Goal: Task Accomplishment & Management: Use online tool/utility

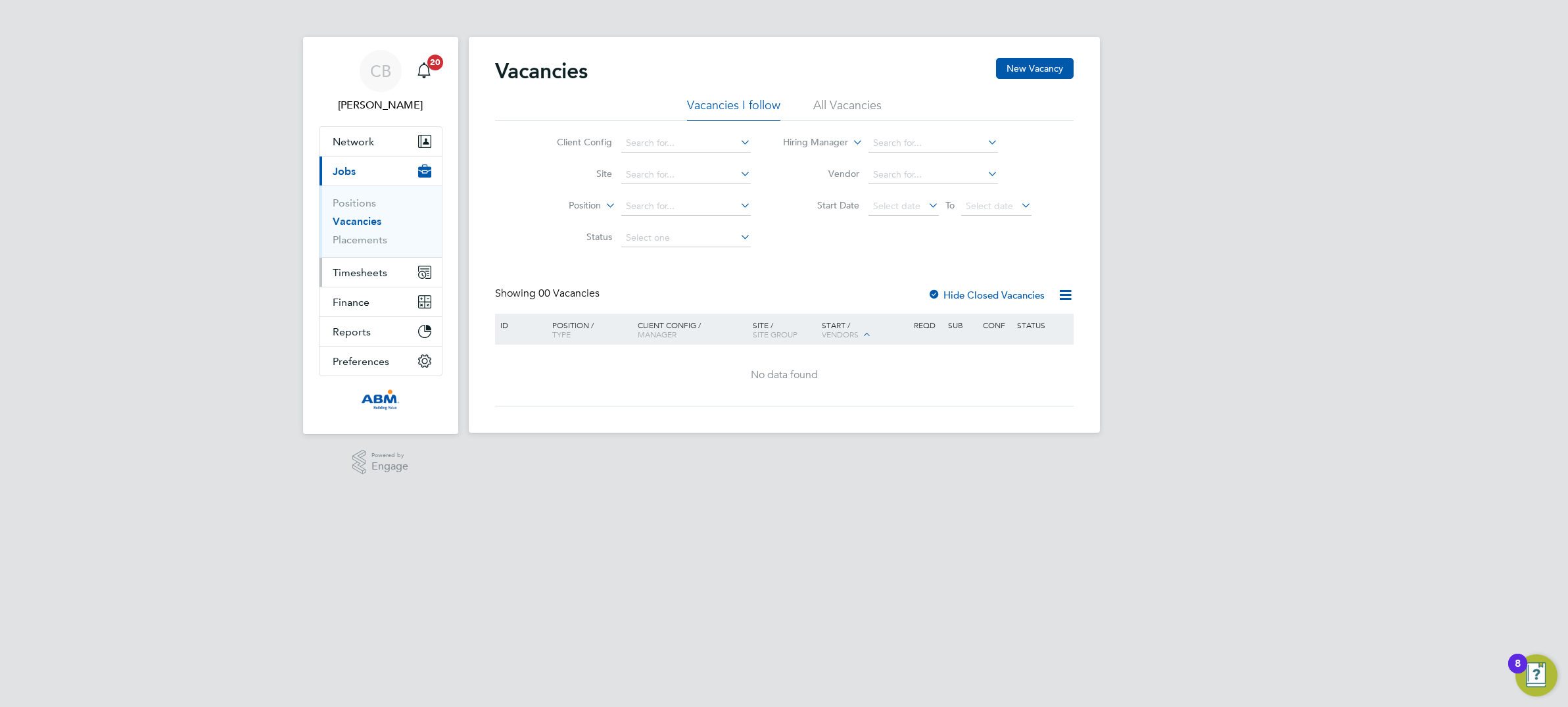
click at [359, 269] on span "Timesheets" at bounding box center [359, 272] width 54 height 12
click at [361, 232] on link "Timesheets" at bounding box center [359, 233] width 54 height 12
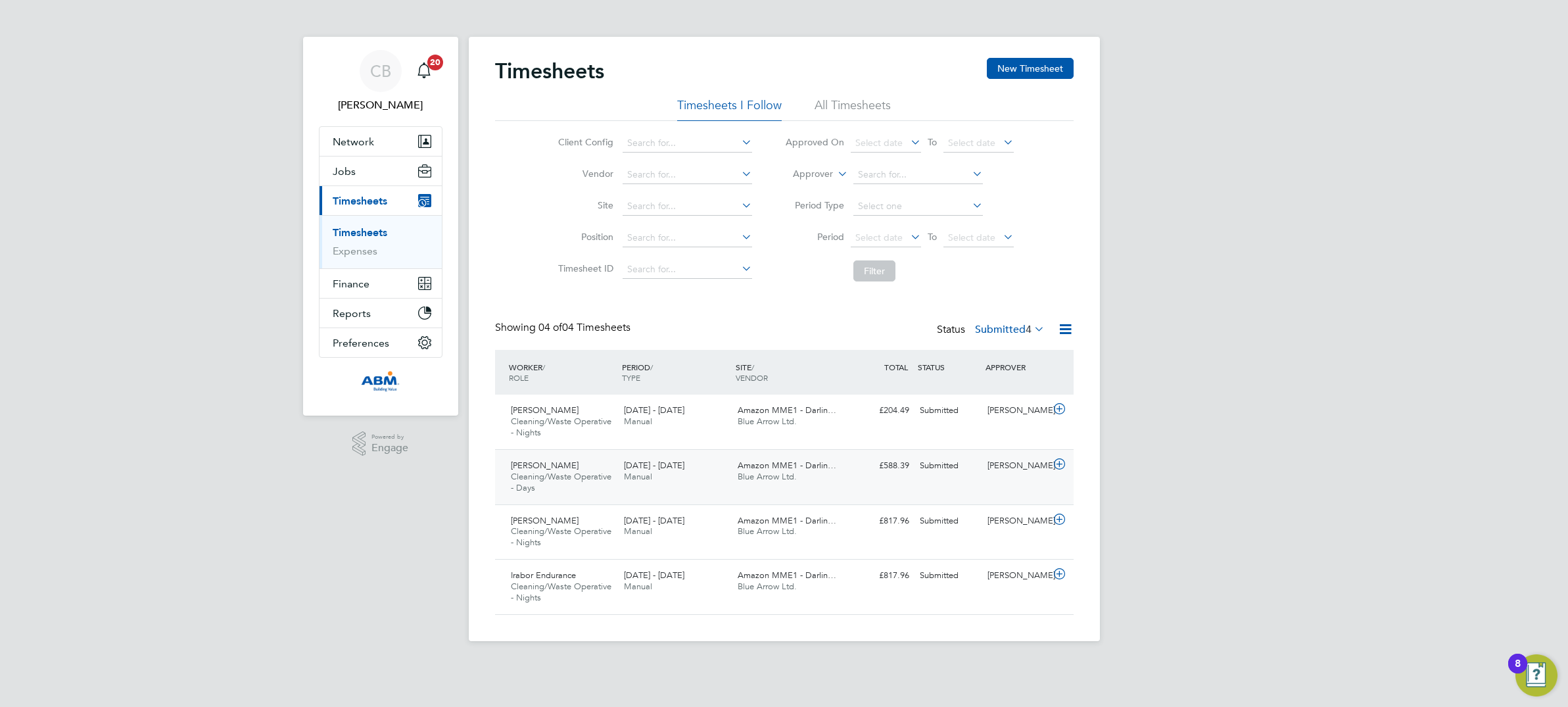
click at [1057, 462] on icon at bounding box center [1059, 465] width 17 height 10
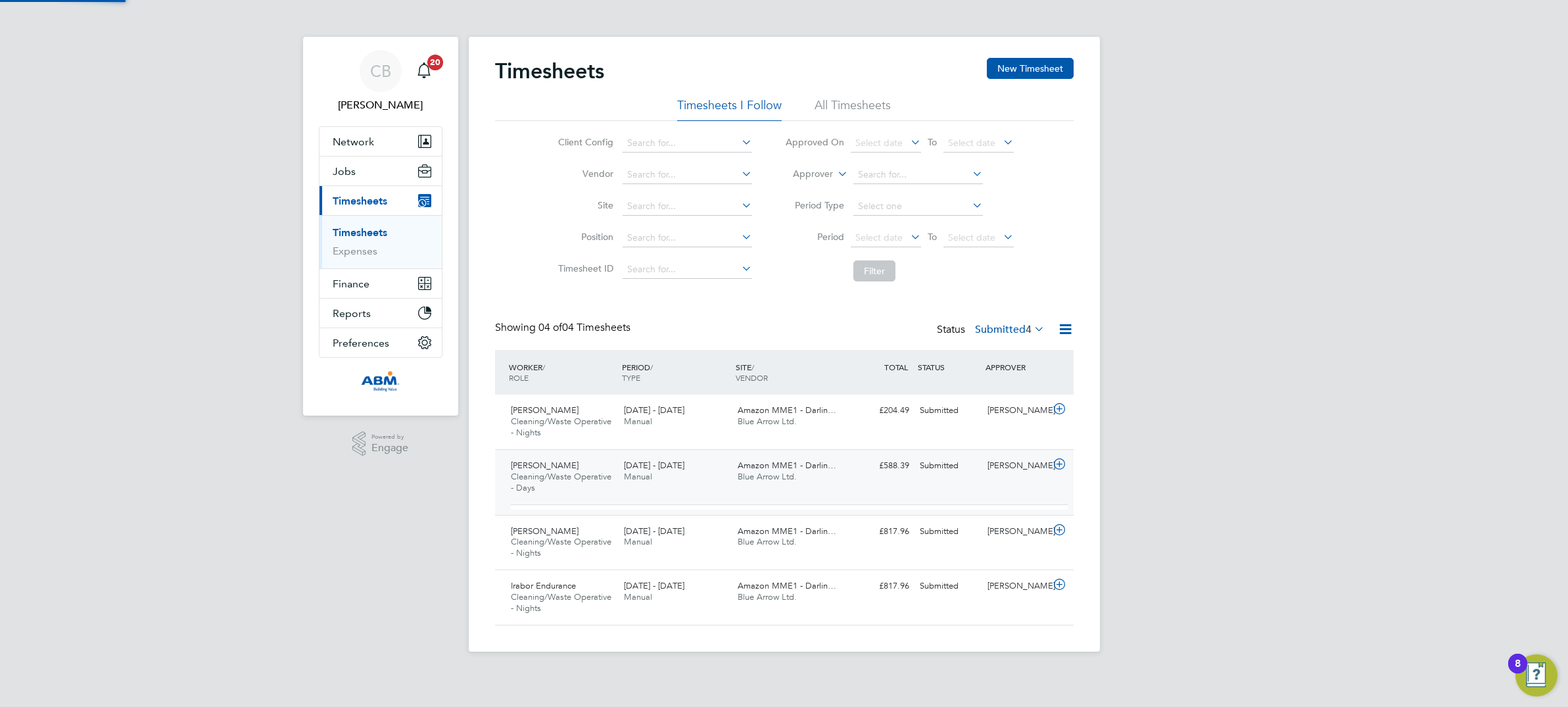
scroll to position [22, 129]
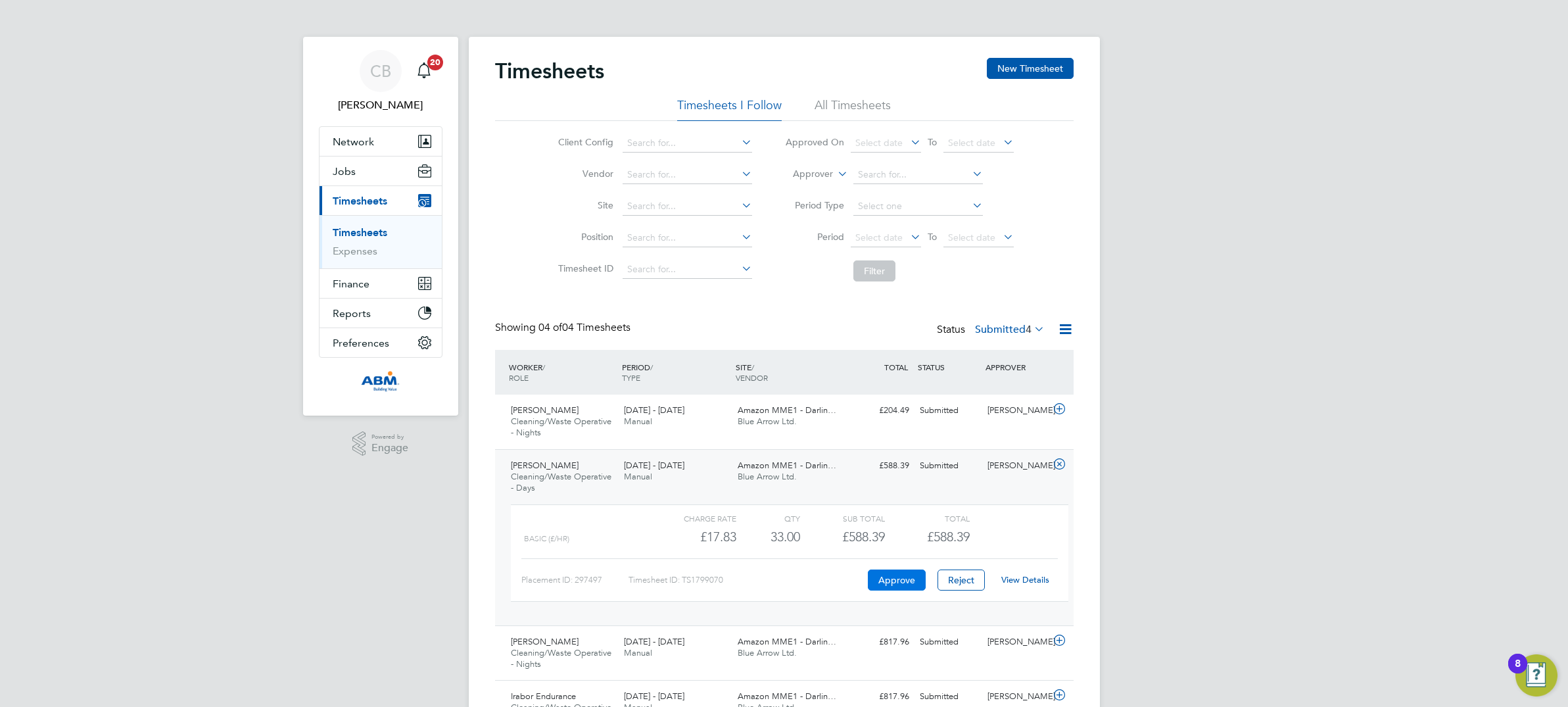
click at [902, 576] on button "Approve" at bounding box center [896, 580] width 58 height 21
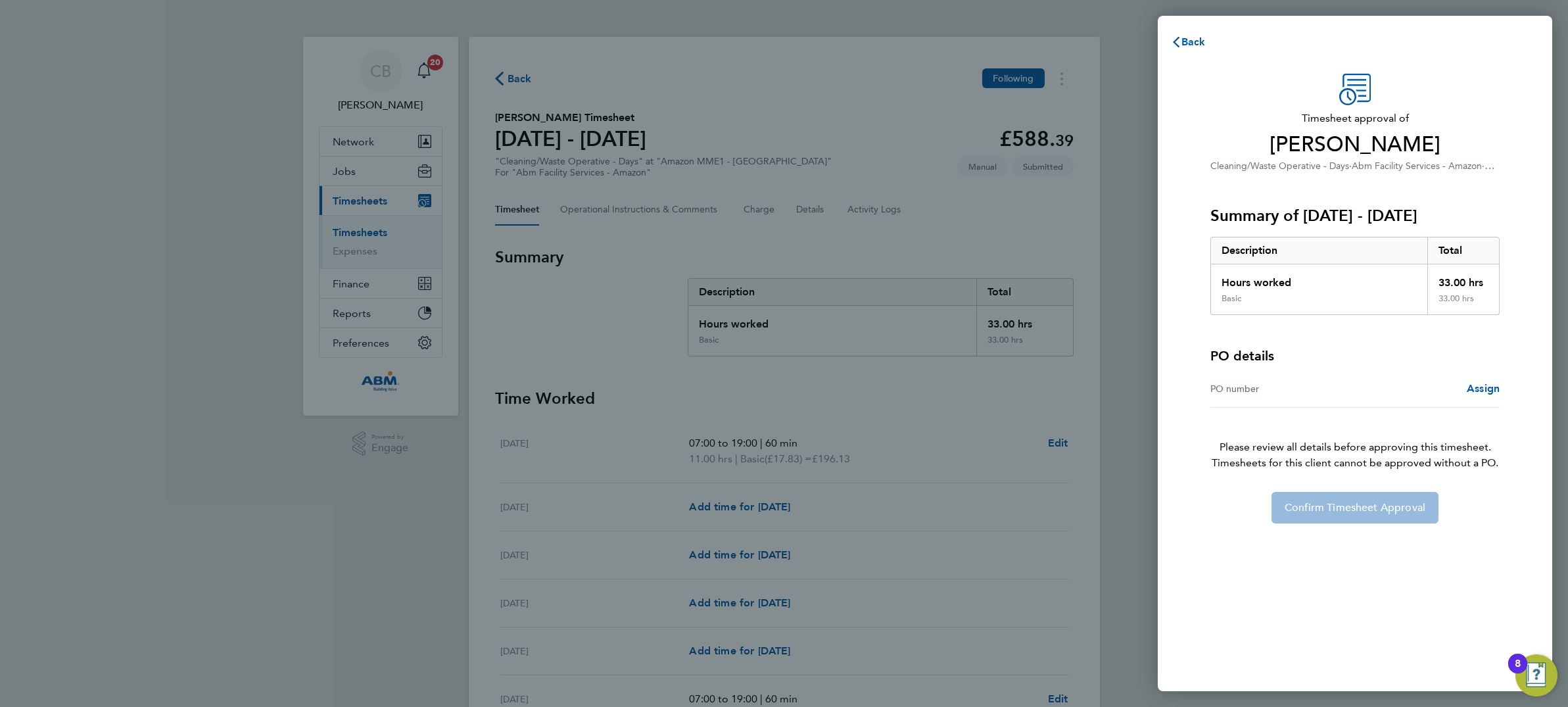
click at [1249, 388] on div "PO number" at bounding box center [1282, 388] width 144 height 16
click at [1487, 387] on span "Assign" at bounding box center [1483, 388] width 33 height 12
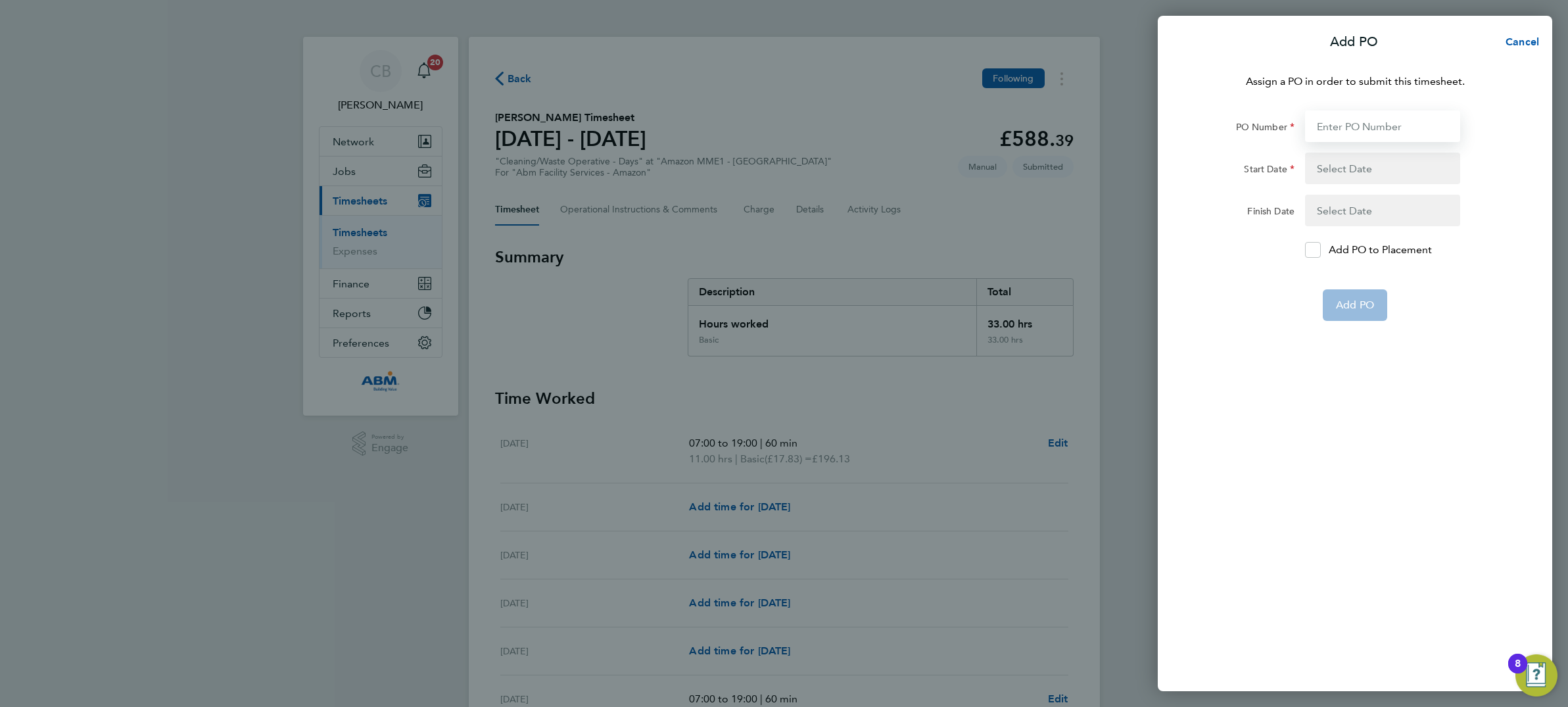
click at [1373, 128] on input "PO Number" at bounding box center [1382, 126] width 155 height 32
type input "640961"
click at [1333, 164] on button "button" at bounding box center [1382, 168] width 155 height 32
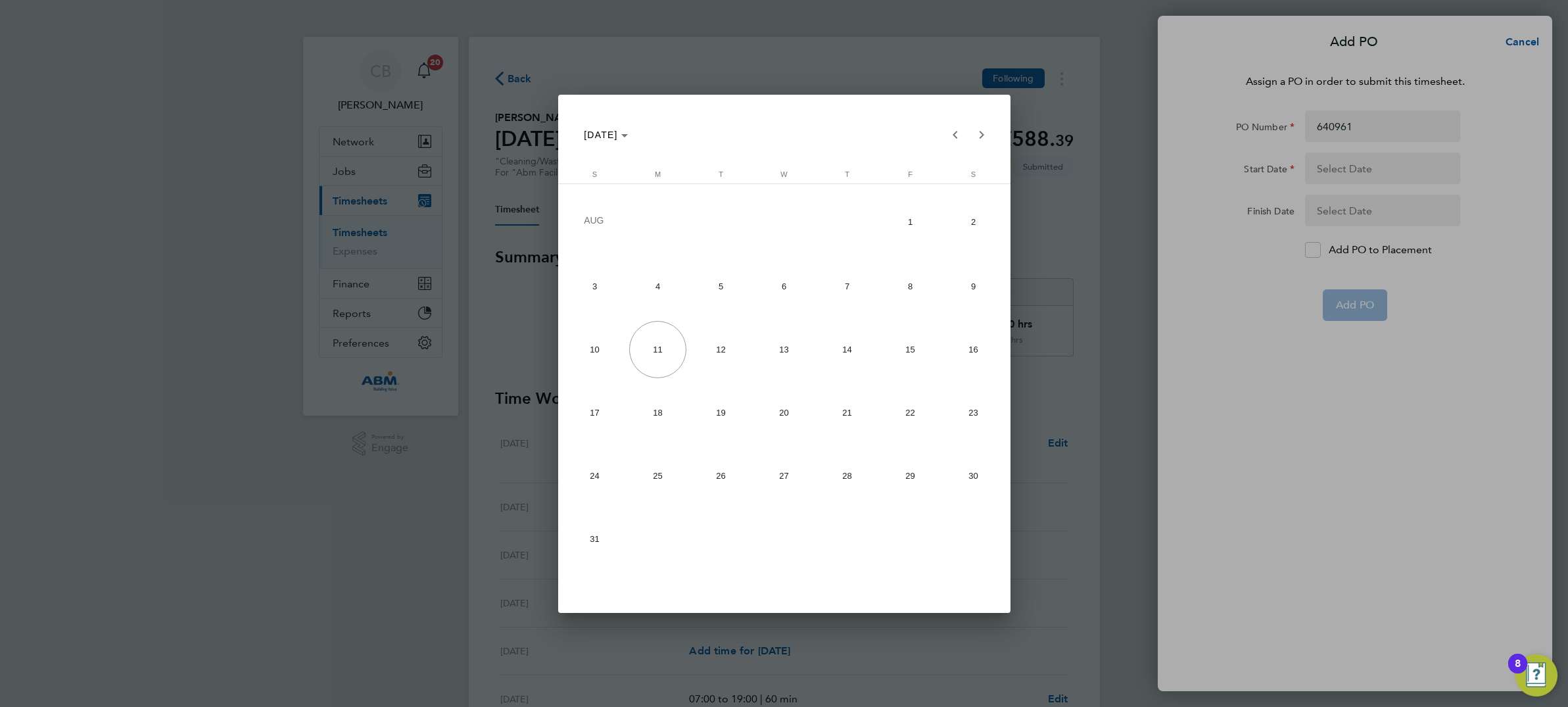
click at [970, 223] on span "2" at bounding box center [972, 221] width 57 height 60
type input "[DATE]"
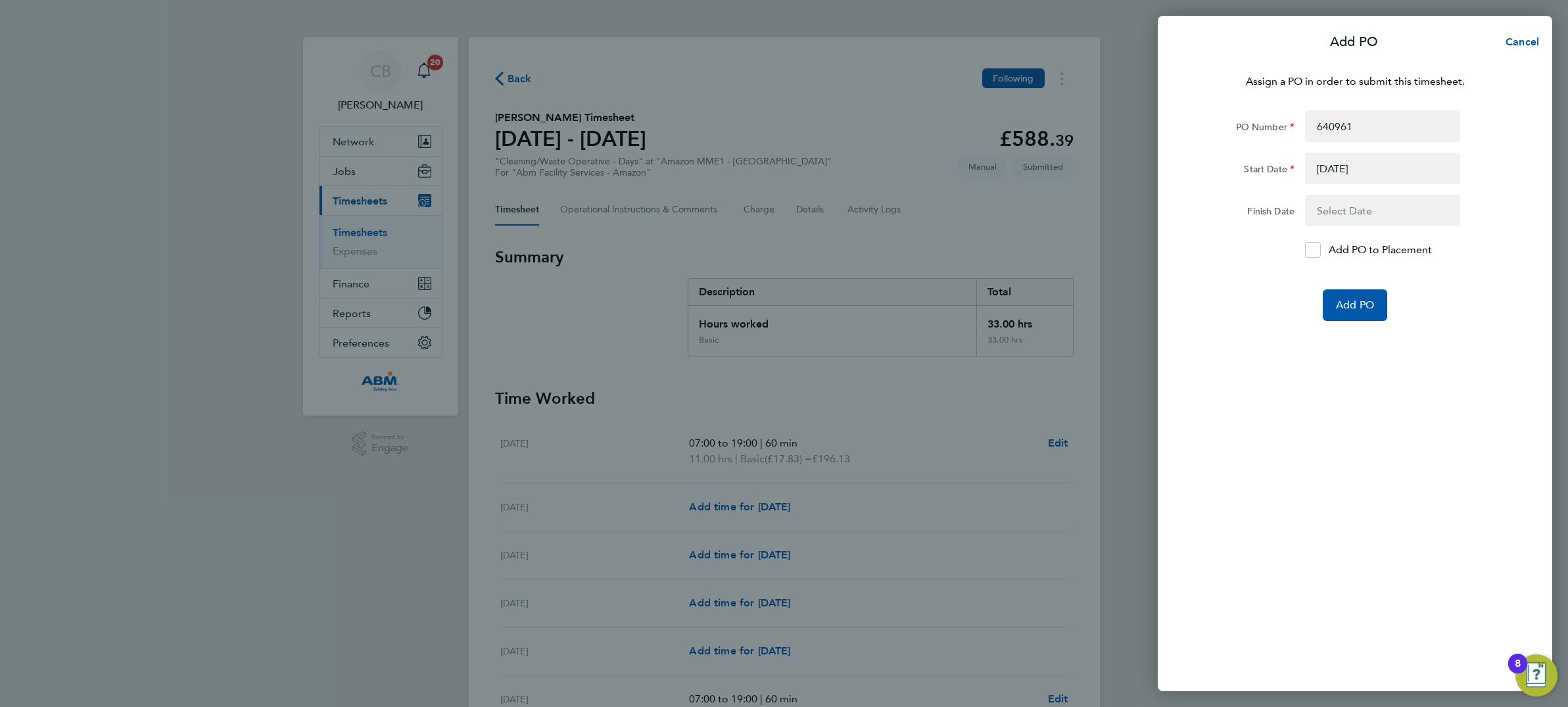
click at [1341, 200] on button "button" at bounding box center [1382, 211] width 155 height 32
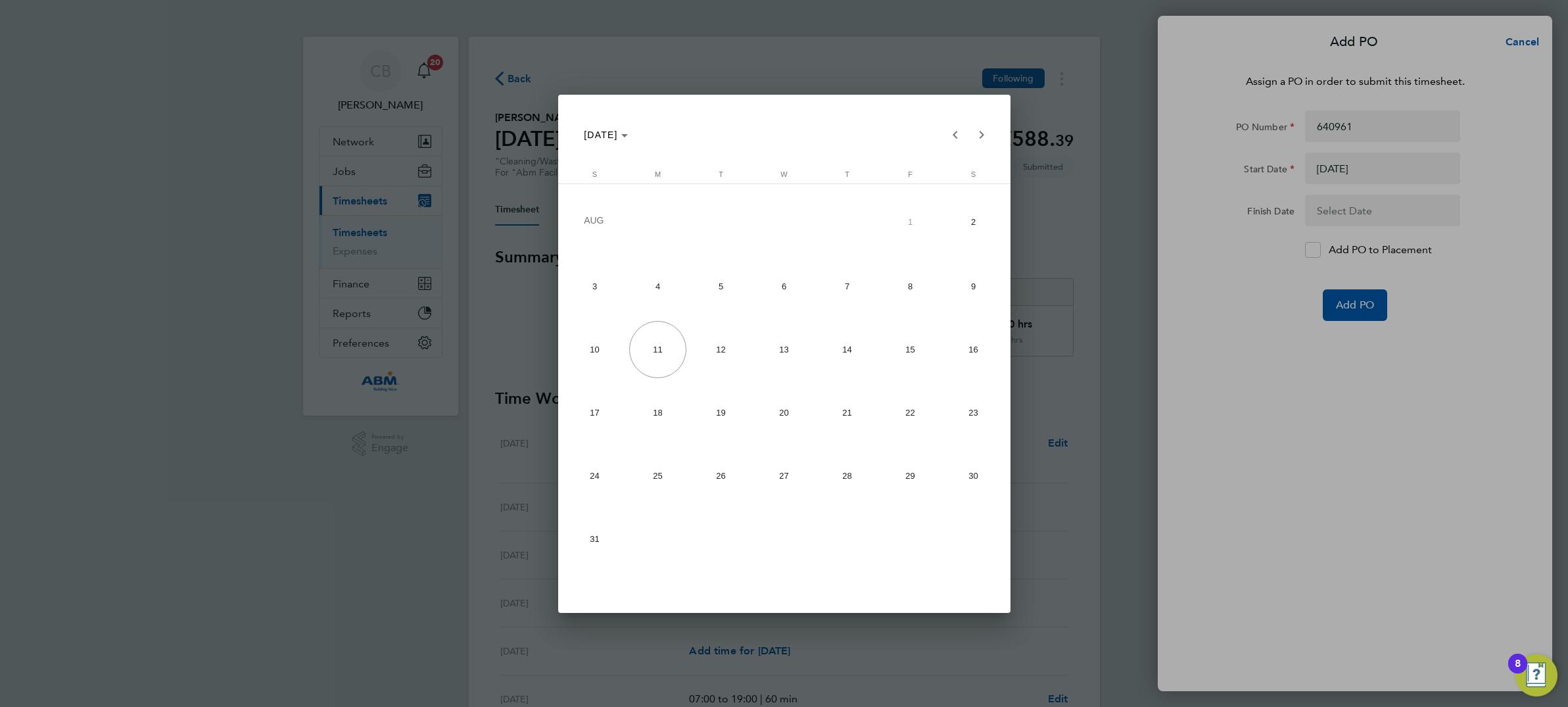
click at [979, 287] on span "9" at bounding box center [972, 286] width 57 height 57
type input "[DATE]"
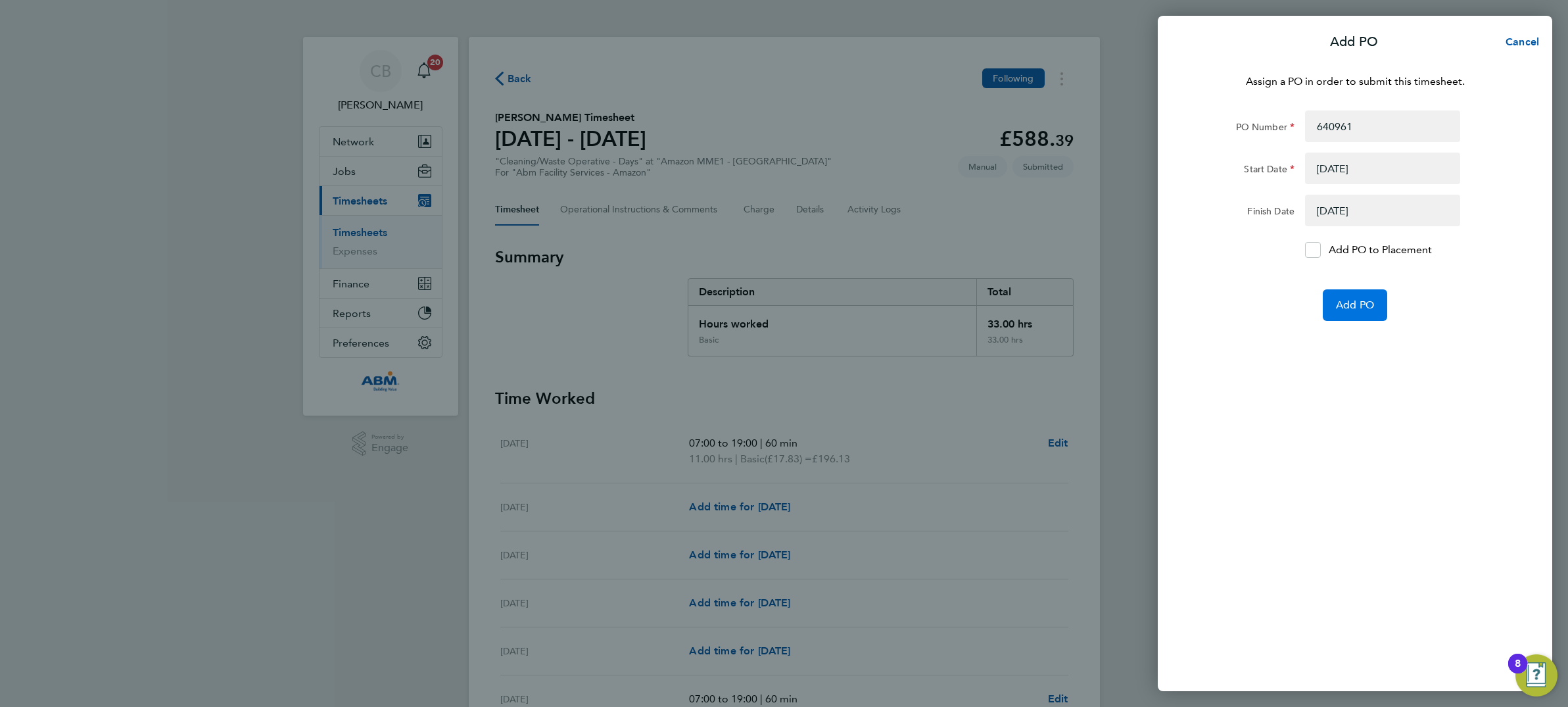
click at [1355, 302] on span "Add PO" at bounding box center [1355, 304] width 38 height 13
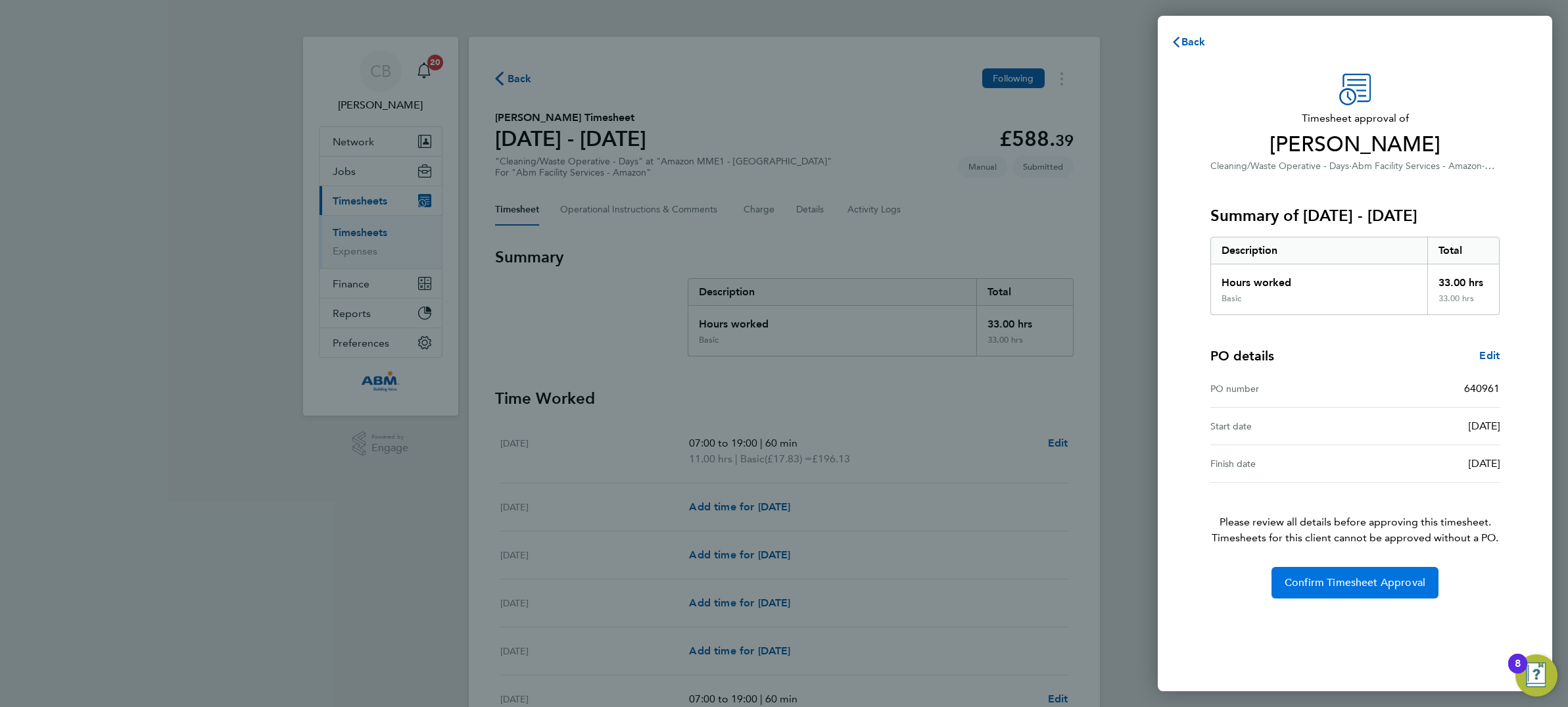
click at [1348, 585] on span "Confirm Timesheet Approval" at bounding box center [1355, 582] width 141 height 13
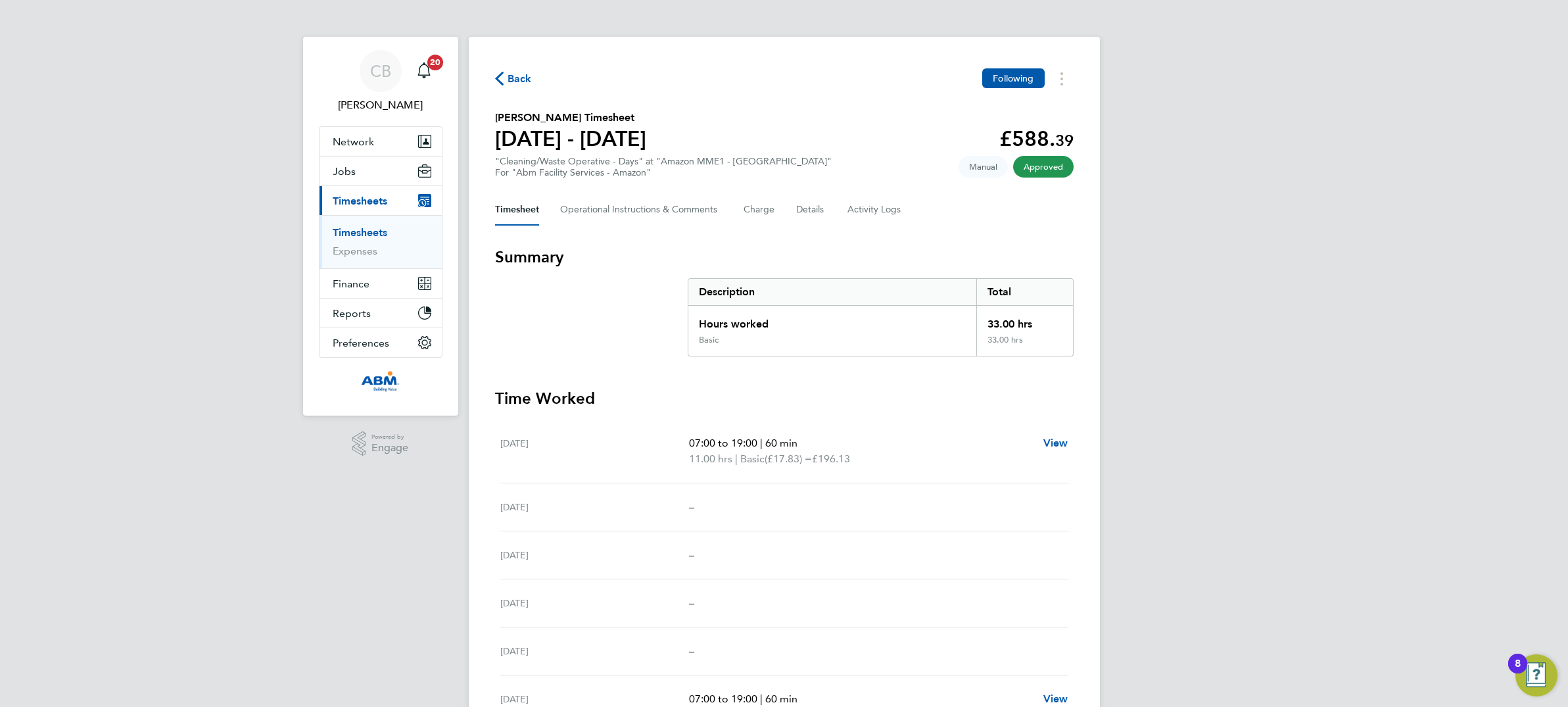
click at [501, 72] on icon "button" at bounding box center [499, 79] width 9 height 14
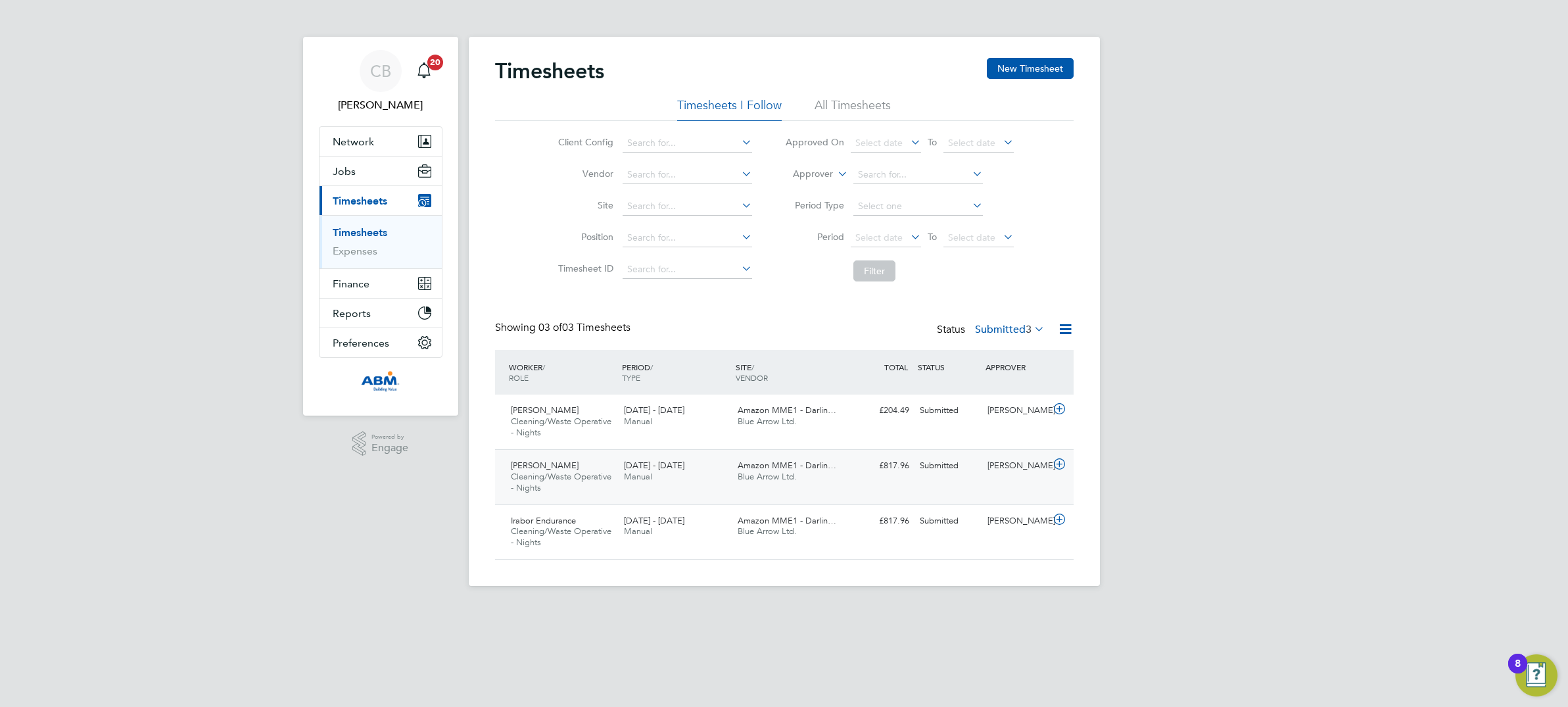
click at [1056, 462] on icon at bounding box center [1059, 465] width 17 height 10
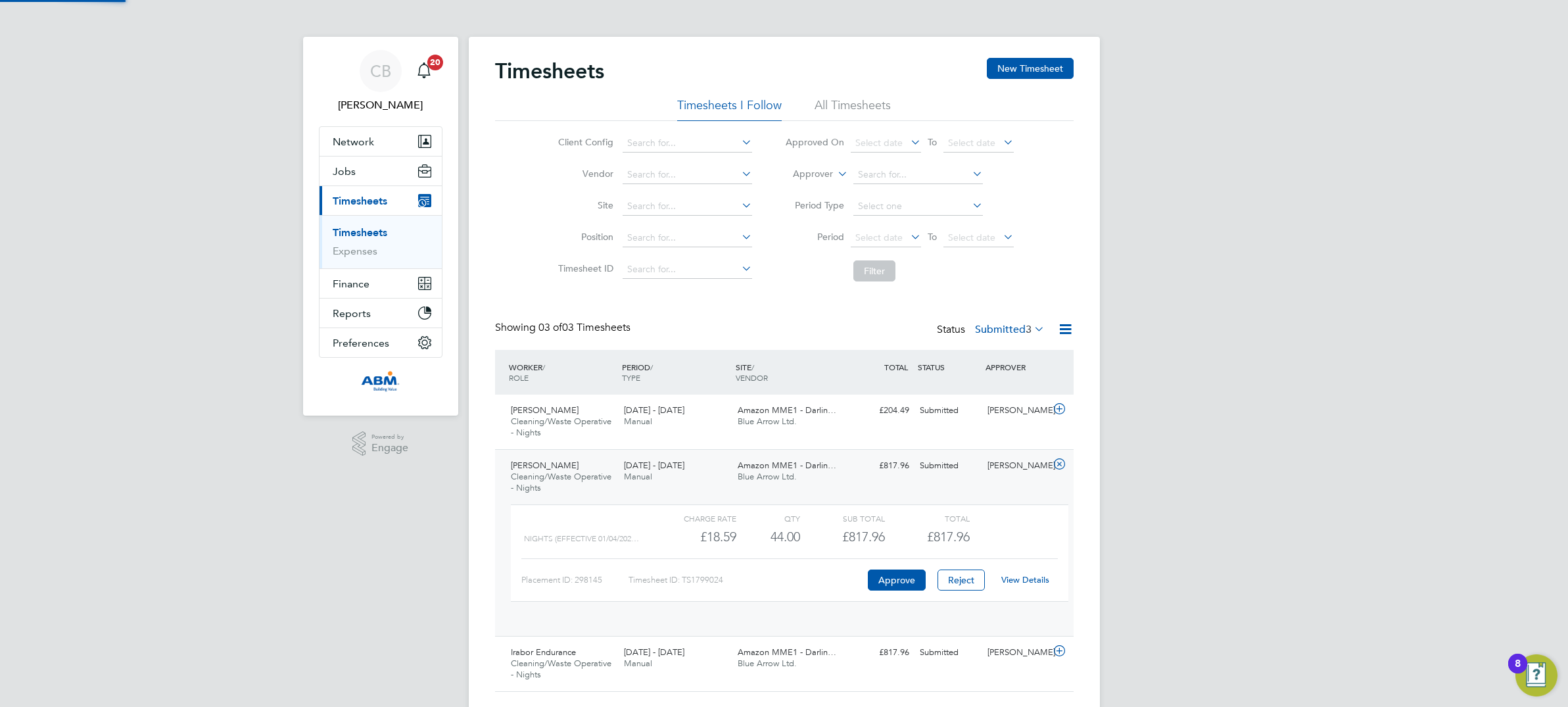
scroll to position [22, 129]
click at [897, 575] on button "Approve" at bounding box center [896, 580] width 58 height 21
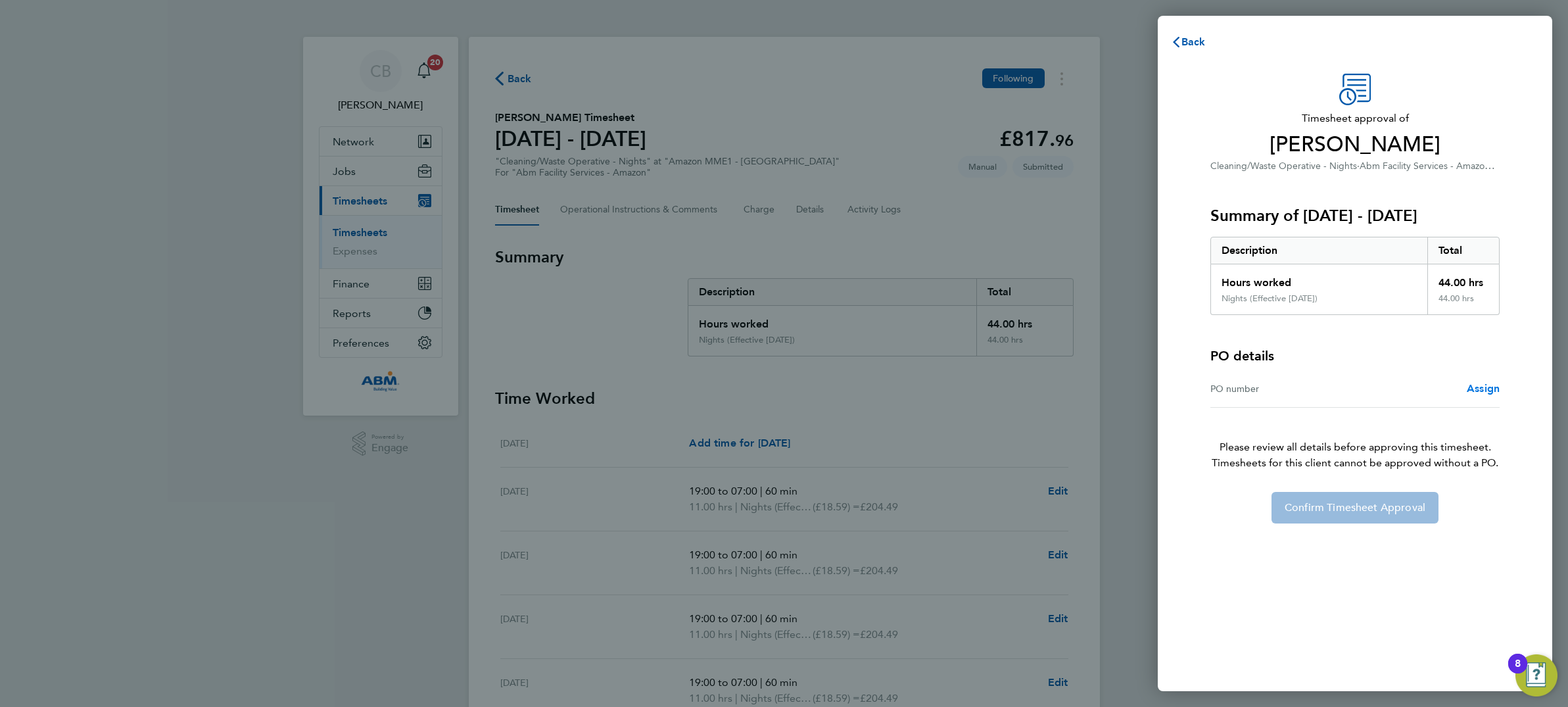
click at [1477, 388] on span "Assign" at bounding box center [1483, 388] width 33 height 12
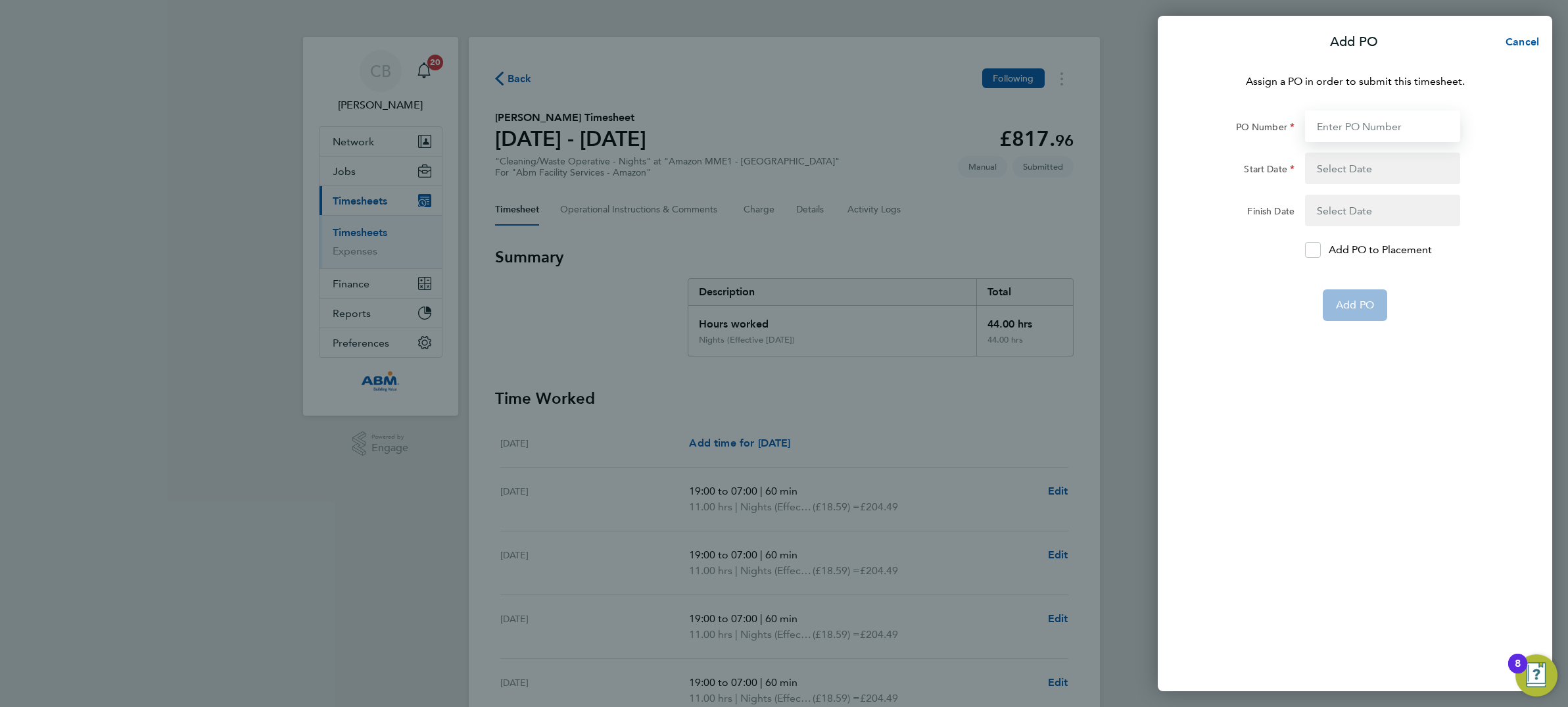
click at [1382, 125] on input "PO Number" at bounding box center [1382, 126] width 155 height 32
type input "640961"
type input "[DATE]"
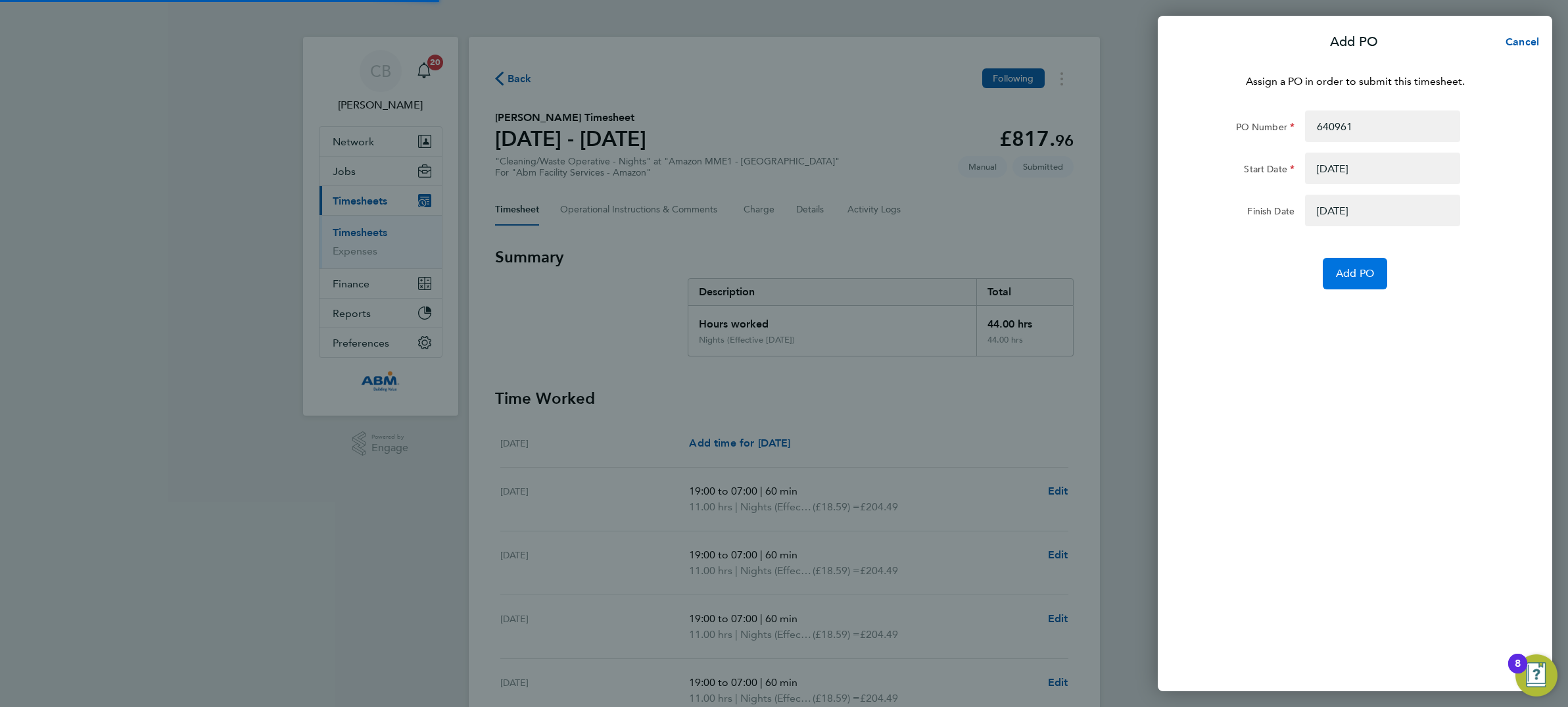
click at [1352, 278] on span "Add PO" at bounding box center [1355, 273] width 38 height 13
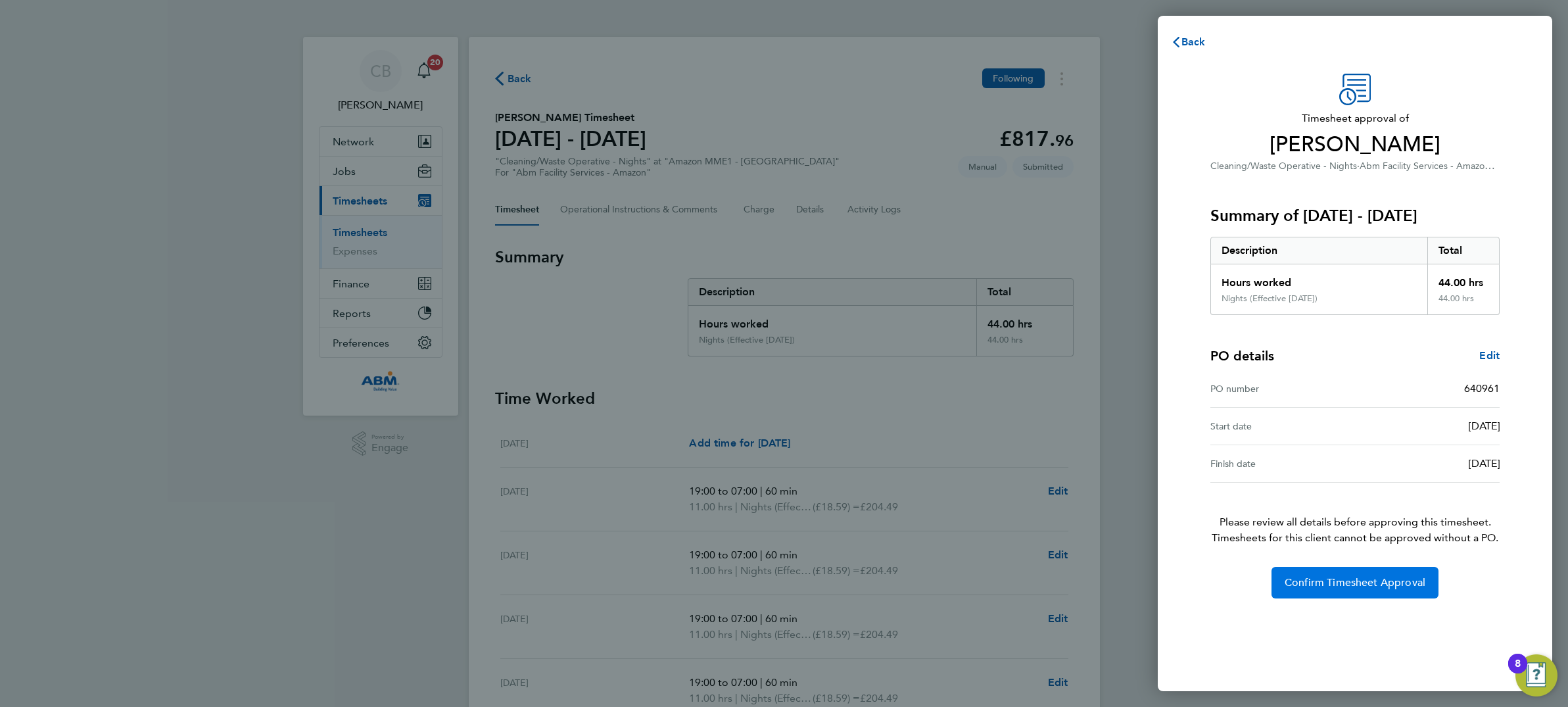
click at [1385, 573] on button "Confirm Timesheet Approval" at bounding box center [1355, 583] width 167 height 32
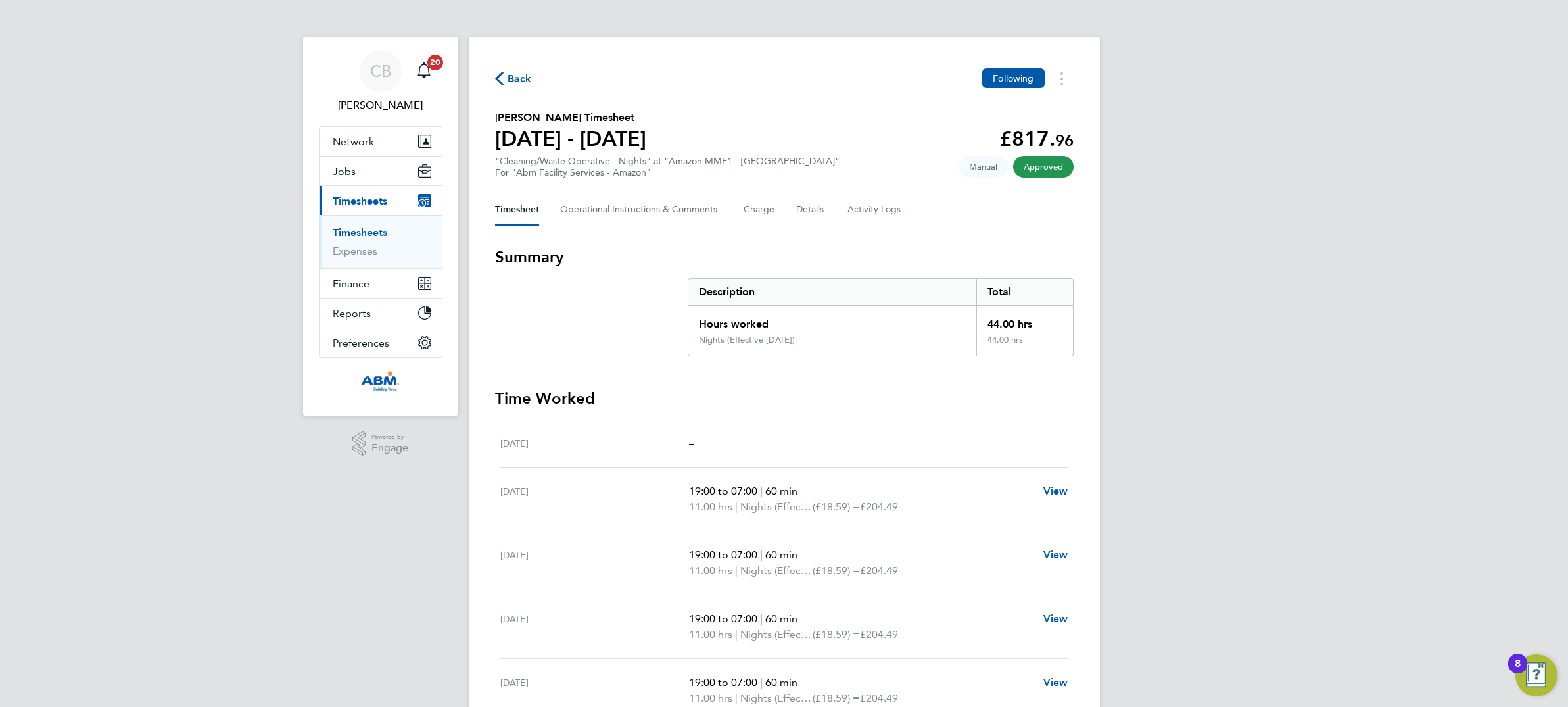
click at [499, 79] on icon "button" at bounding box center [499, 79] width 9 height 14
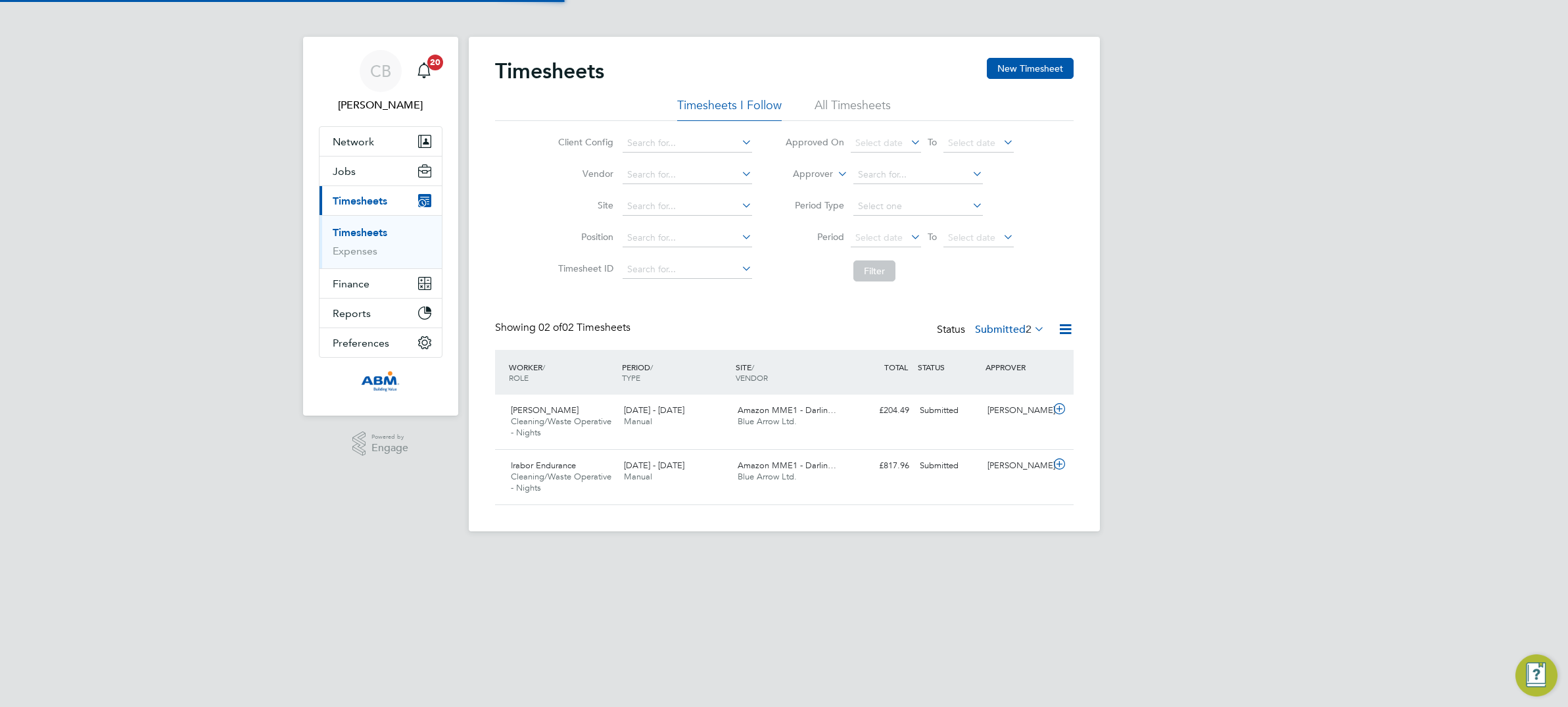
scroll to position [33, 114]
click at [1058, 462] on icon at bounding box center [1059, 465] width 17 height 10
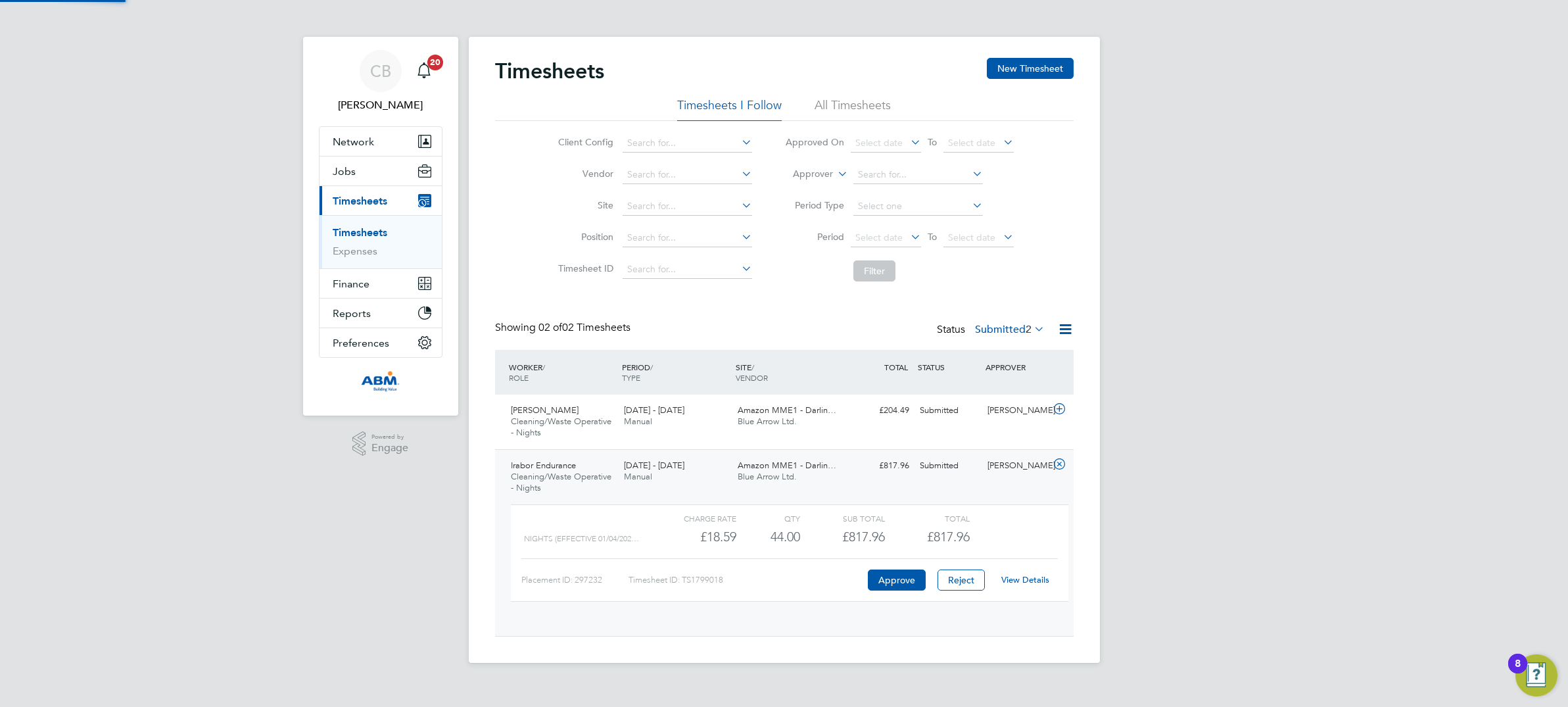
scroll to position [22, 129]
click at [883, 578] on button "Approve" at bounding box center [896, 580] width 58 height 21
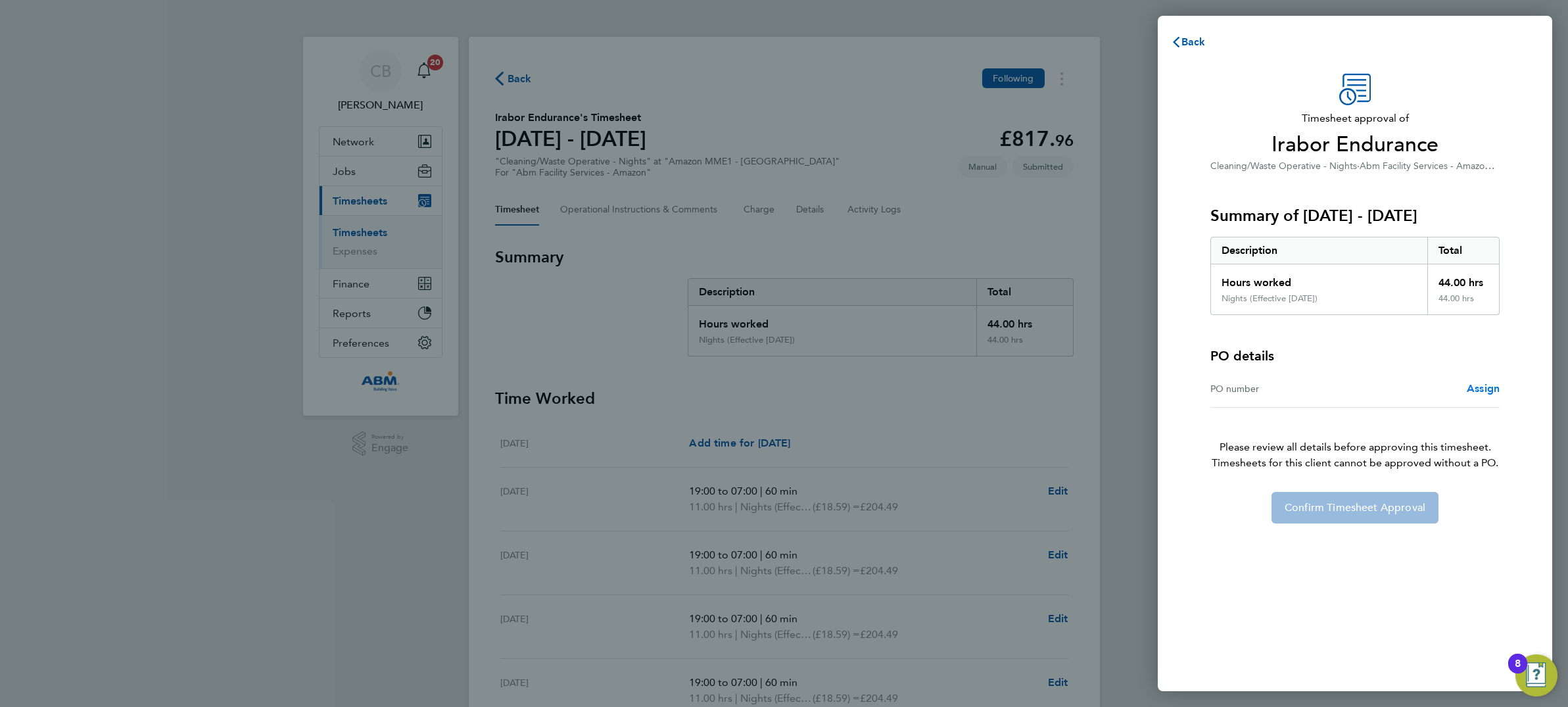
click at [1484, 388] on span "Assign" at bounding box center [1483, 388] width 33 height 12
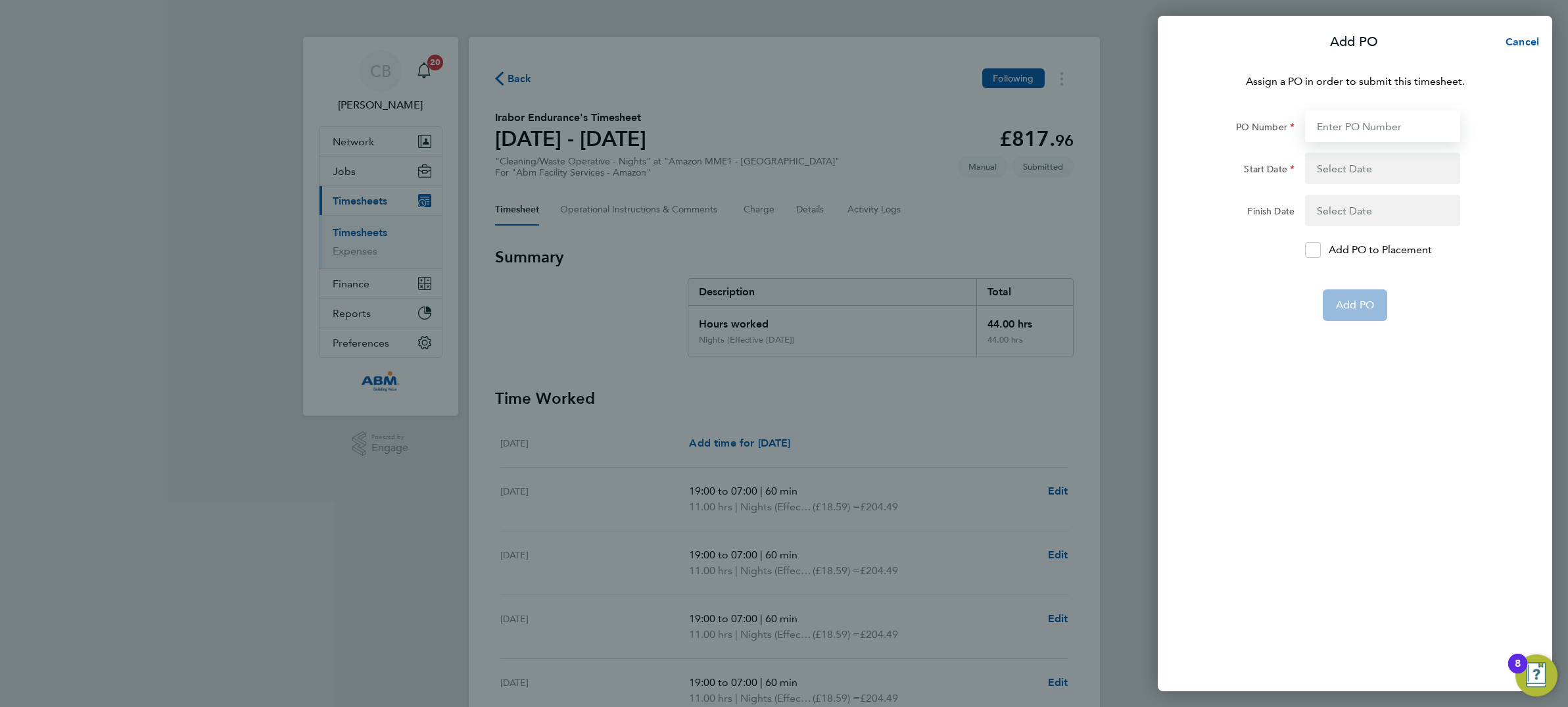
click at [1399, 130] on input "PO Number" at bounding box center [1382, 126] width 155 height 32
type input "640961"
type input "[DATE]"
click at [1350, 276] on span "Add PO" at bounding box center [1355, 273] width 38 height 13
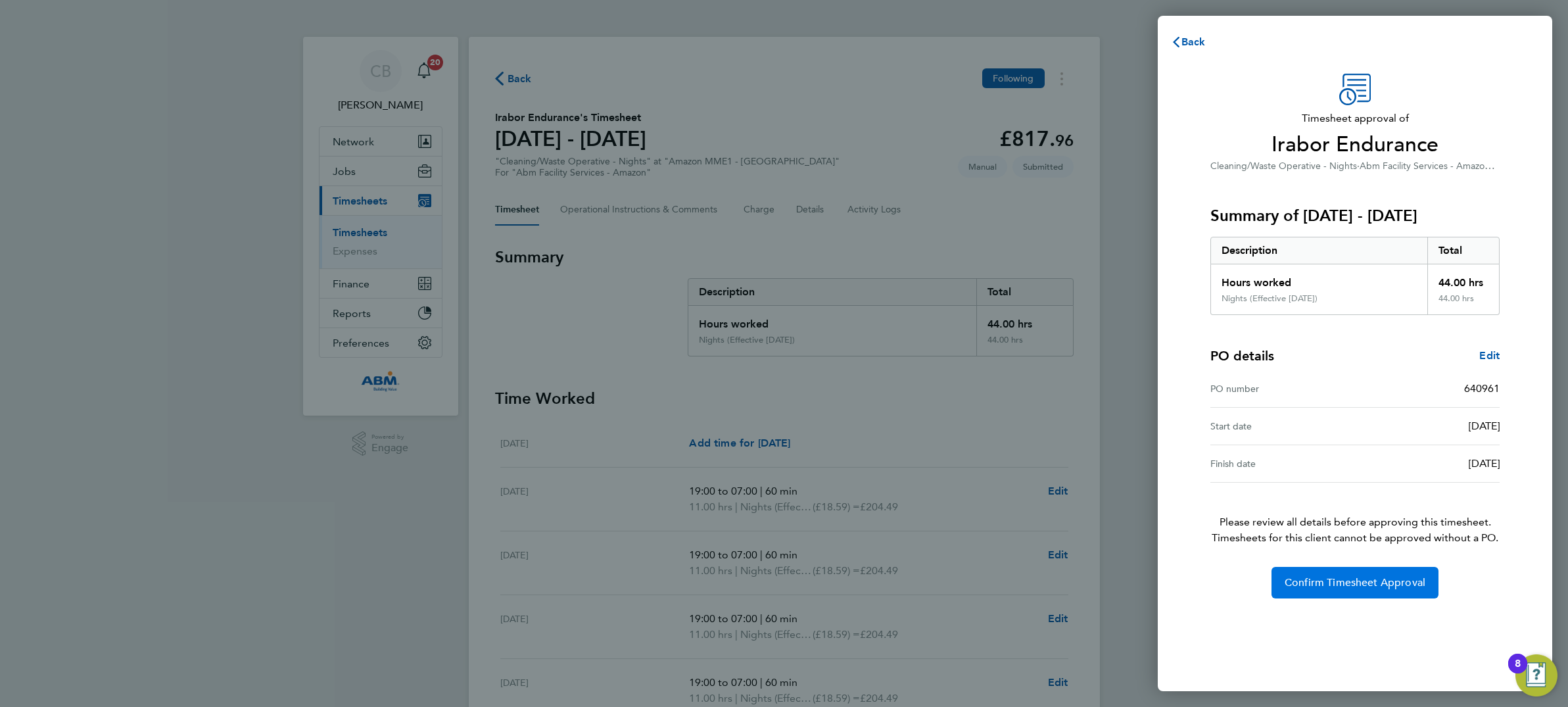
click at [1399, 584] on span "Confirm Timesheet Approval" at bounding box center [1355, 582] width 141 height 13
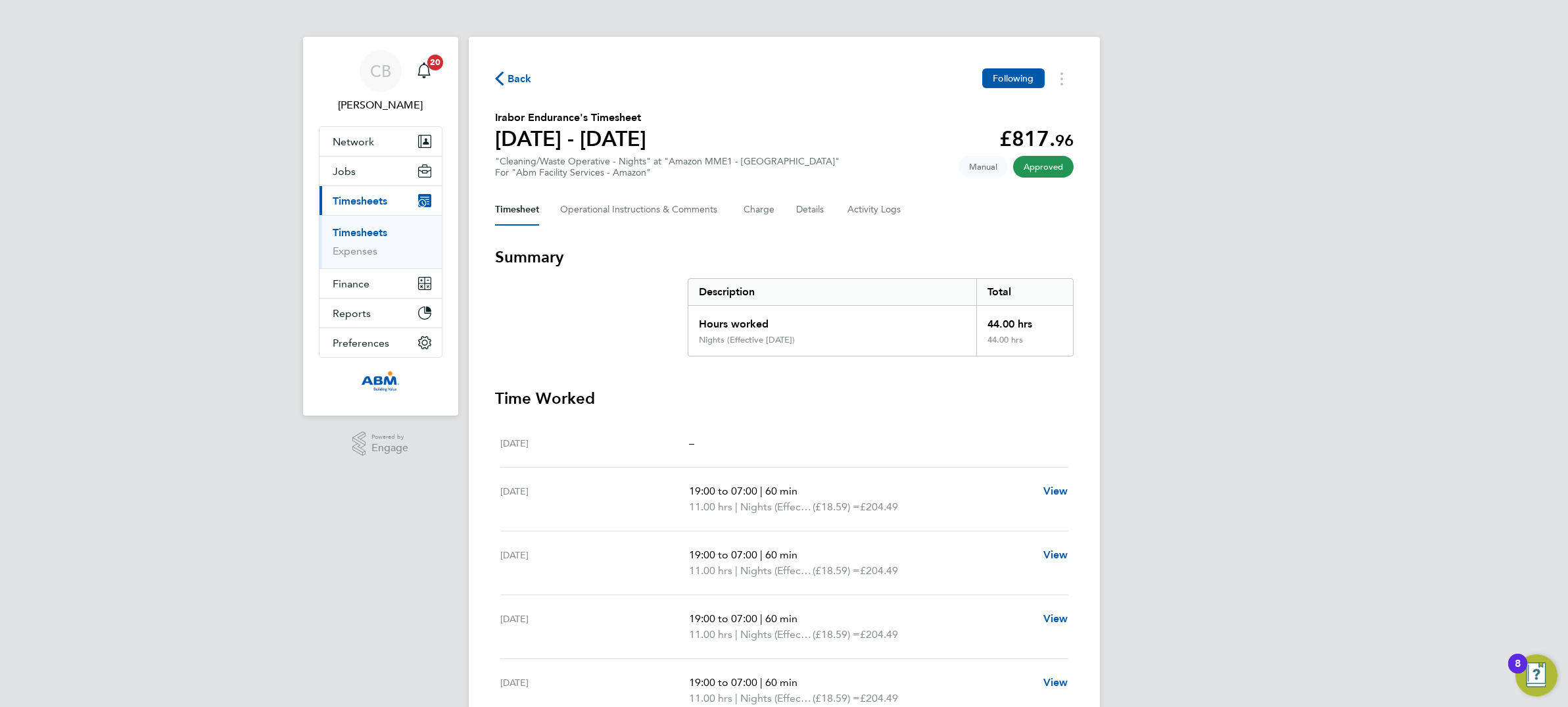
click at [501, 82] on icon "button" at bounding box center [499, 79] width 9 height 14
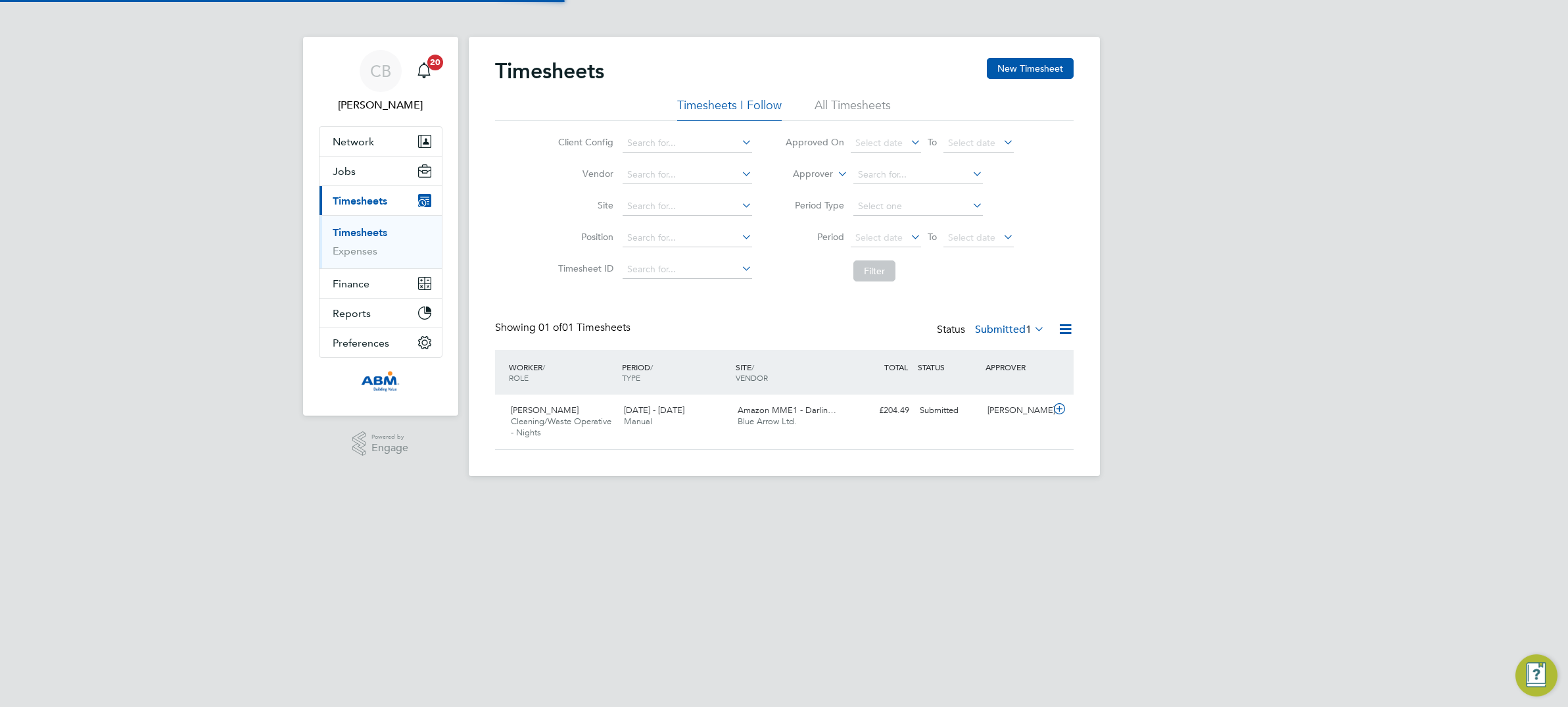
scroll to position [33, 114]
